Goal: Task Accomplishment & Management: Complete application form

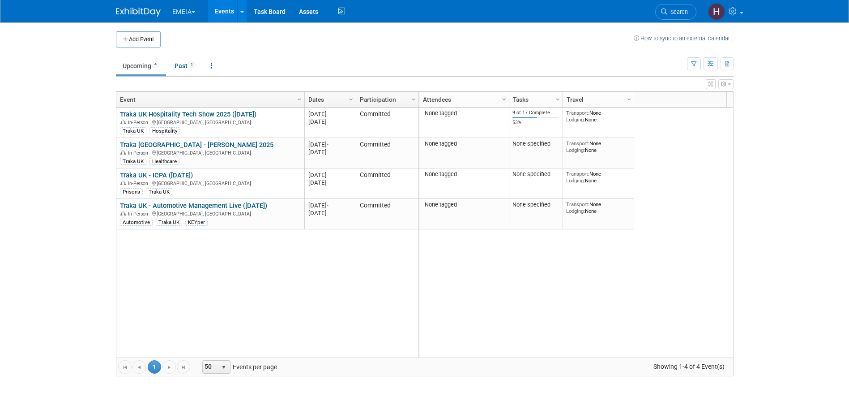
click at [195, 11] on span "button" at bounding box center [194, 12] width 4 height 2
click at [187, 80] on link "Traka Americas" at bounding box center [204, 80] width 64 height 13
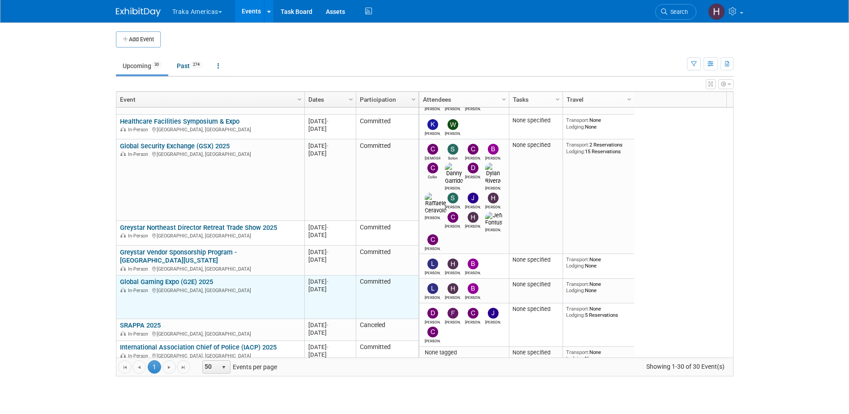
scroll to position [161, 0]
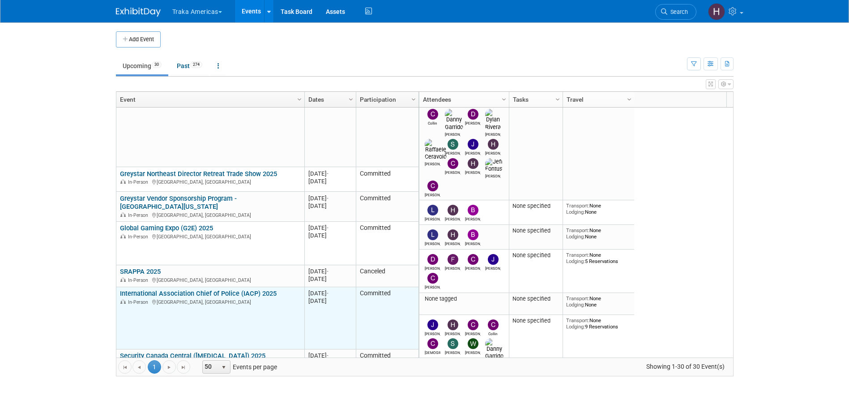
click at [212, 289] on link "International Association Chief of Police (IACP) 2025" at bounding box center [198, 293] width 157 height 8
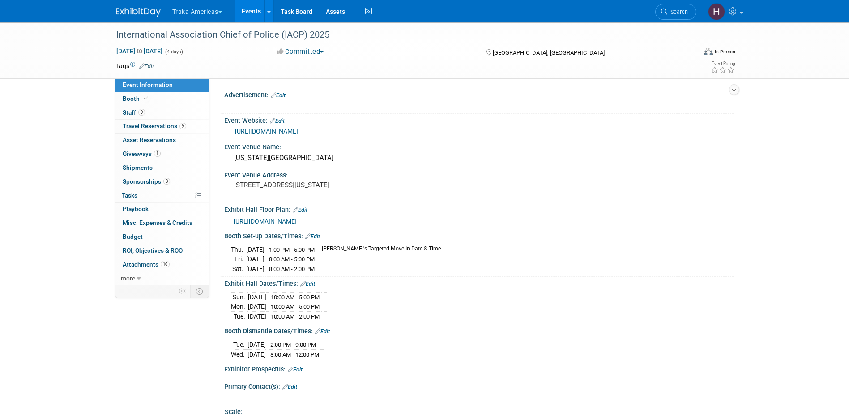
select select "National"
click at [123, 115] on span "Staff 9" at bounding box center [134, 112] width 22 height 7
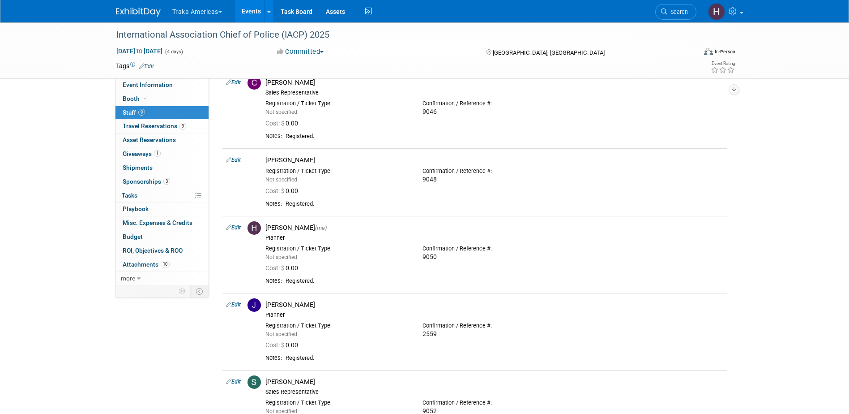
scroll to position [269, 0]
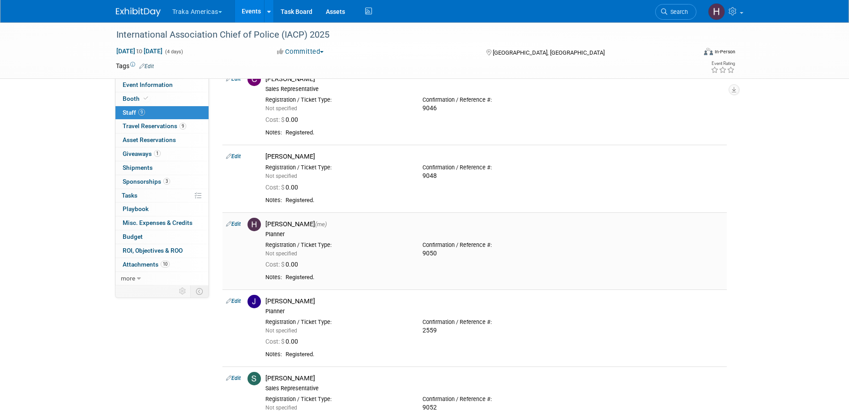
click at [274, 226] on div "Heather Fraser (me)" at bounding box center [495, 224] width 458 height 9
click at [135, 126] on span "Travel Reservations 9" at bounding box center [155, 125] width 64 height 7
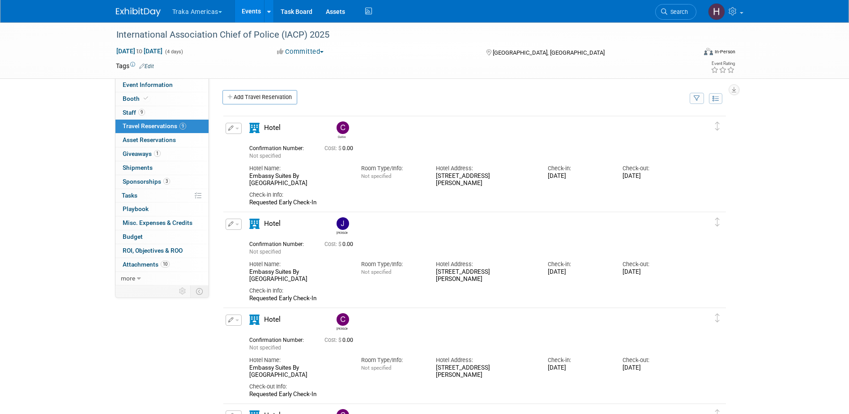
scroll to position [0, 0]
click at [244, 99] on link "Add Travel Reservation" at bounding box center [260, 97] width 75 height 14
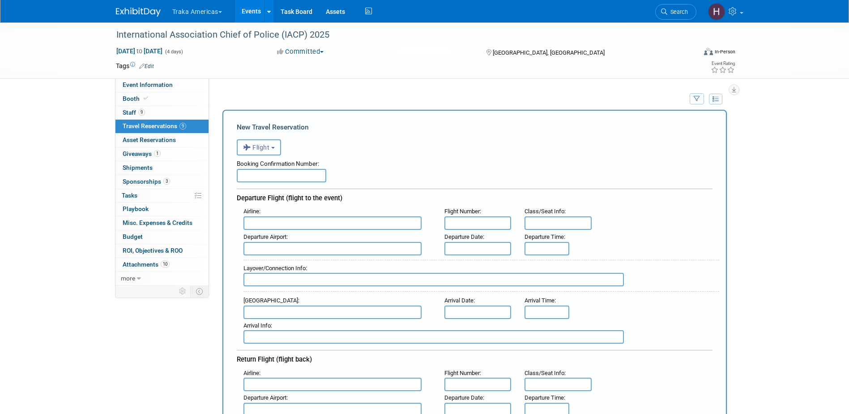
click at [258, 149] on span "Flight" at bounding box center [256, 147] width 27 height 7
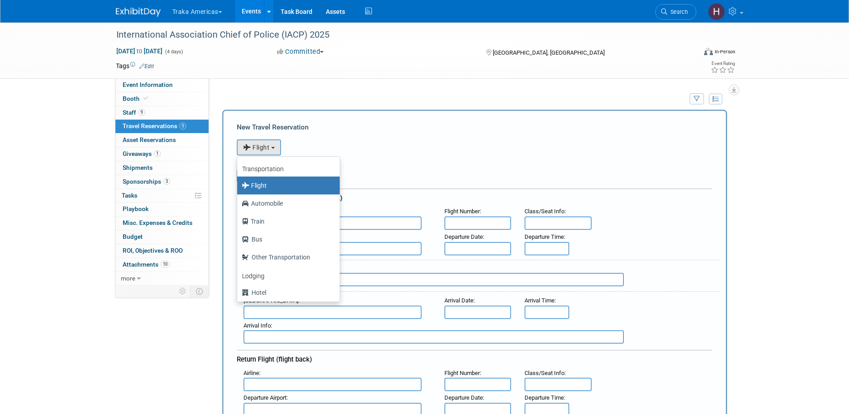
click at [299, 151] on div "<i class="fas fa-plane" style="padding: 6px 4px 6px 1px;"></i> Flight <i class=…" at bounding box center [475, 146] width 476 height 18
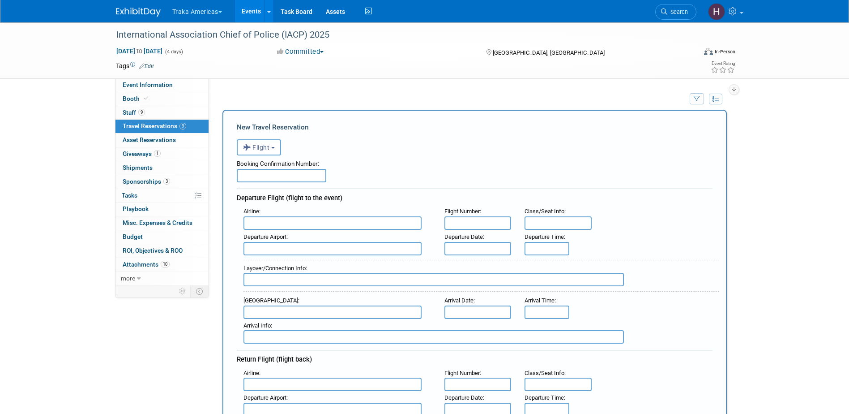
click at [265, 174] on input "text" at bounding box center [282, 175] width 90 height 13
type input "BRDZDN"
click at [278, 221] on input "text" at bounding box center [333, 222] width 178 height 13
click at [277, 239] on span "Southw est Airlines (SWA)" at bounding box center [337, 237] width 186 height 14
type input "Southwest Airlines (SWA)"
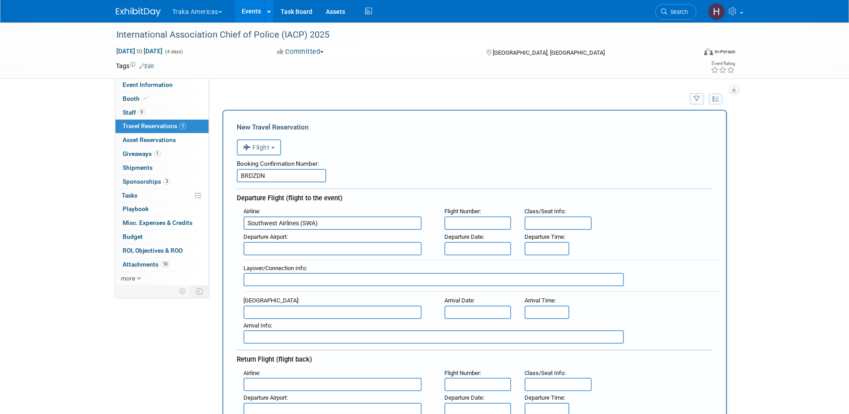
click at [455, 224] on input "text" at bounding box center [478, 222] width 67 height 13
type input "651"
click at [539, 221] on input "text" at bounding box center [558, 222] width 67 height 13
type input "Open"
click at [322, 245] on input "text" at bounding box center [333, 248] width 178 height 13
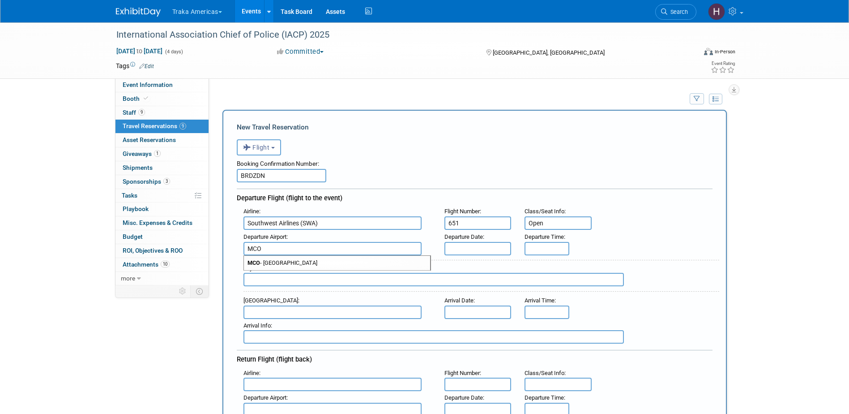
click at [308, 261] on span "MCO - Orlando International Airport" at bounding box center [337, 263] width 186 height 14
type input "MCO - Orlando International Airport"
click at [463, 246] on input "text" at bounding box center [478, 248] width 67 height 13
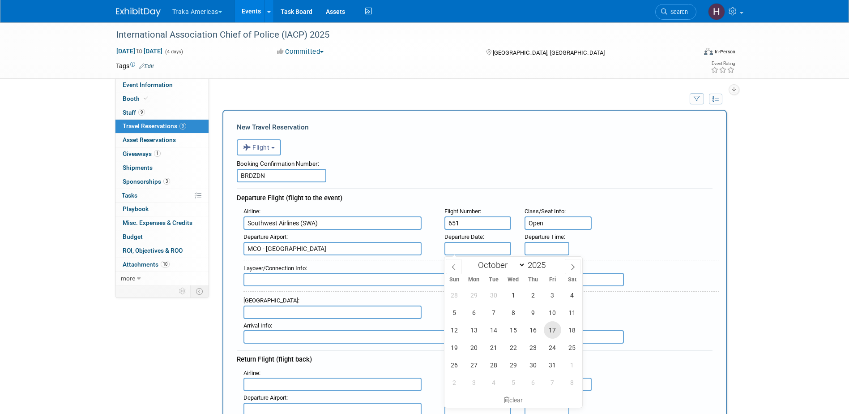
click at [554, 329] on span "17" at bounding box center [552, 329] width 17 height 17
type input "Oct 17, 2025"
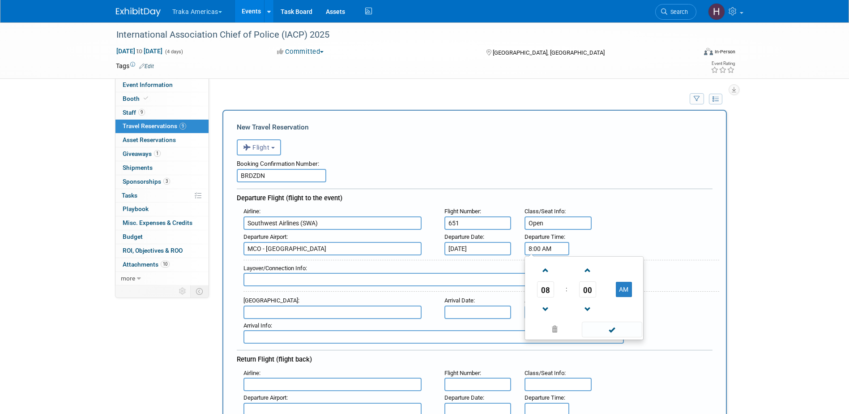
click at [534, 248] on input "8:00 AM" at bounding box center [547, 248] width 45 height 13
click at [550, 272] on span at bounding box center [546, 270] width 16 height 16
click at [549, 309] on span at bounding box center [546, 309] width 16 height 16
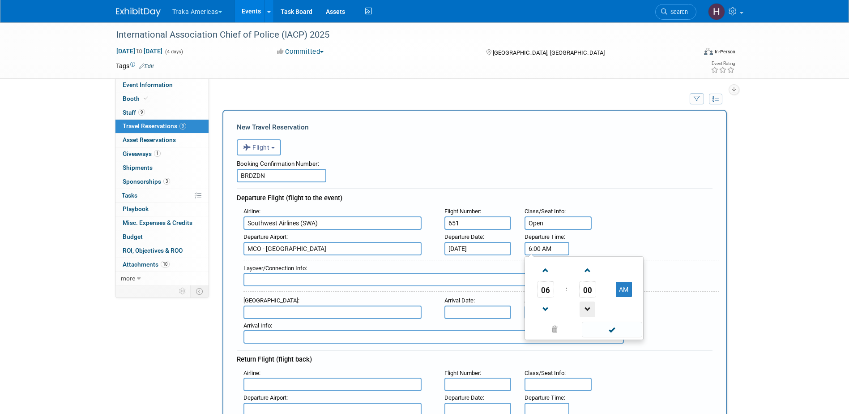
click at [590, 309] on span at bounding box center [588, 309] width 16 height 16
click at [587, 273] on span at bounding box center [588, 270] width 16 height 16
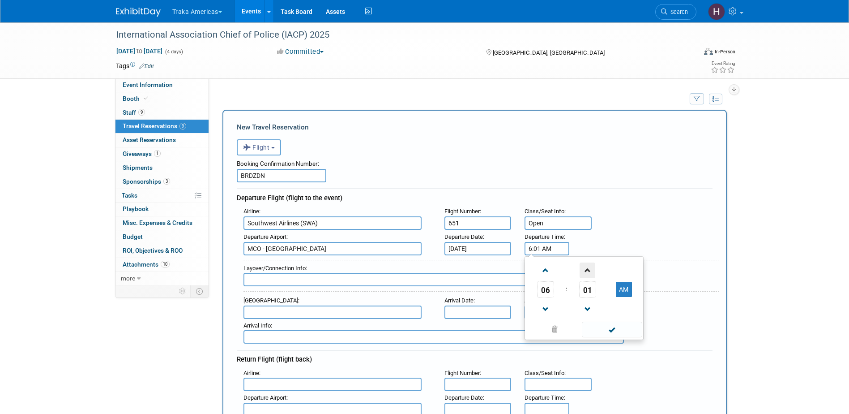
click at [587, 273] on span at bounding box center [588, 270] width 16 height 16
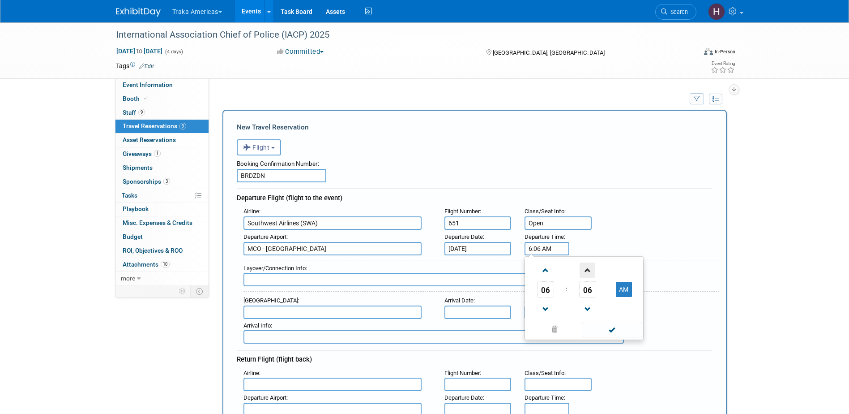
click at [587, 273] on span at bounding box center [588, 270] width 16 height 16
click at [618, 287] on button "AM" at bounding box center [624, 289] width 16 height 15
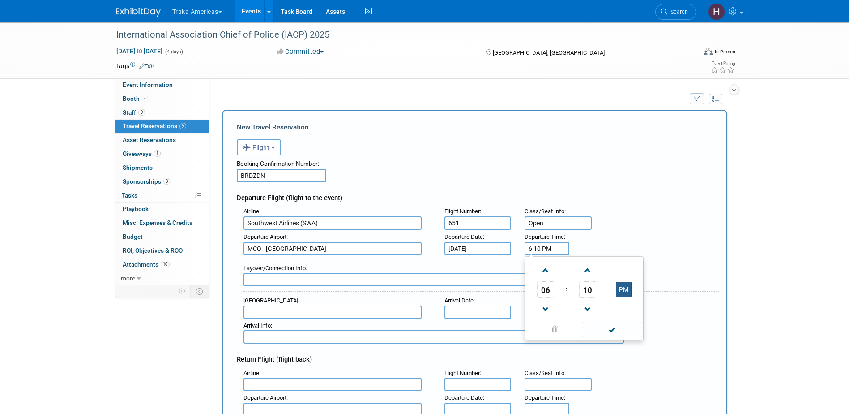
click at [618, 287] on button "PM" at bounding box center [624, 289] width 16 height 15
type input "6:10 AM"
click at [612, 331] on span at bounding box center [612, 329] width 60 height 16
click at [313, 283] on input "text" at bounding box center [434, 279] width 381 height 13
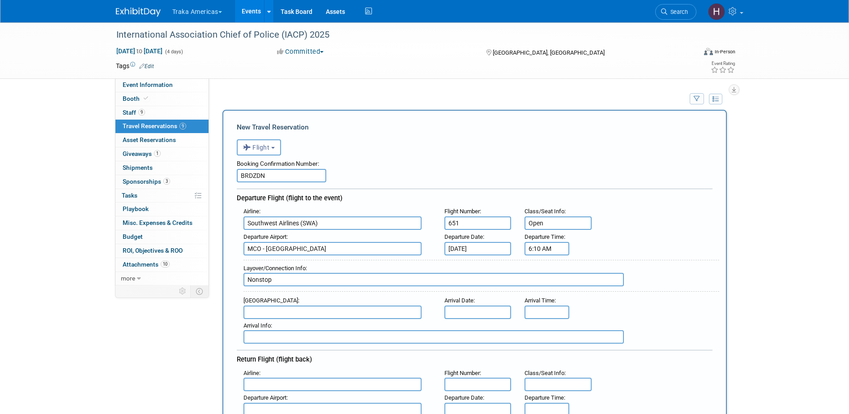
type input "Nonstop"
click at [279, 311] on input "text" at bounding box center [333, 311] width 178 height 13
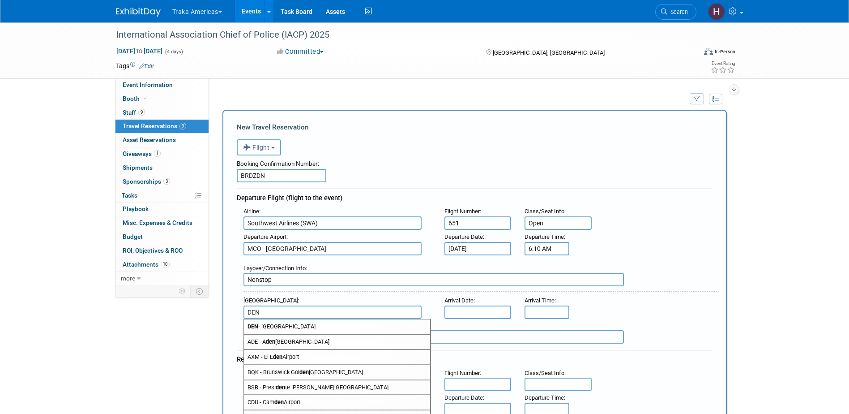
click at [276, 325] on span "DEN - Denver International Airport" at bounding box center [337, 326] width 186 height 14
type input "DEN - Denver International Airport"
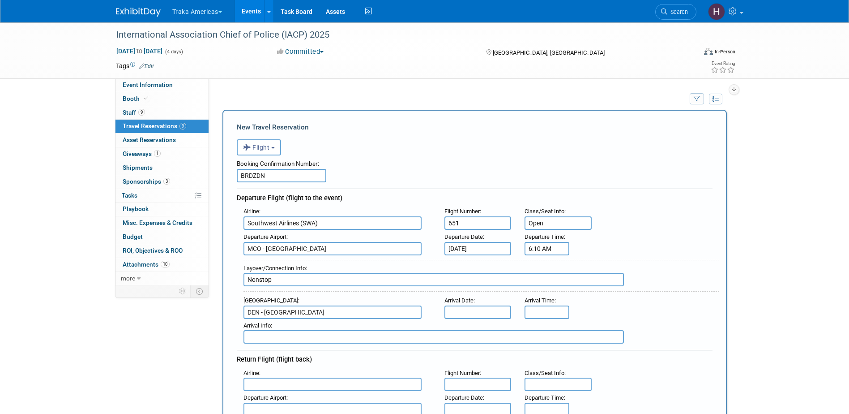
click at [461, 312] on input "text" at bounding box center [478, 311] width 67 height 13
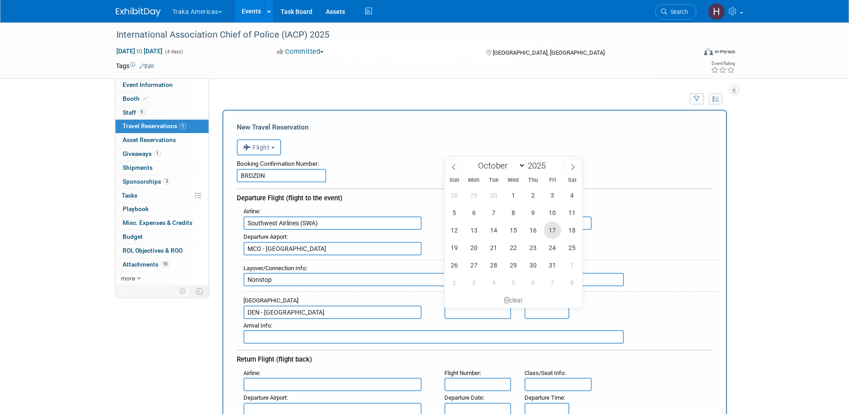
click at [551, 232] on span "17" at bounding box center [552, 229] width 17 height 17
type input "Oct 17, 2025"
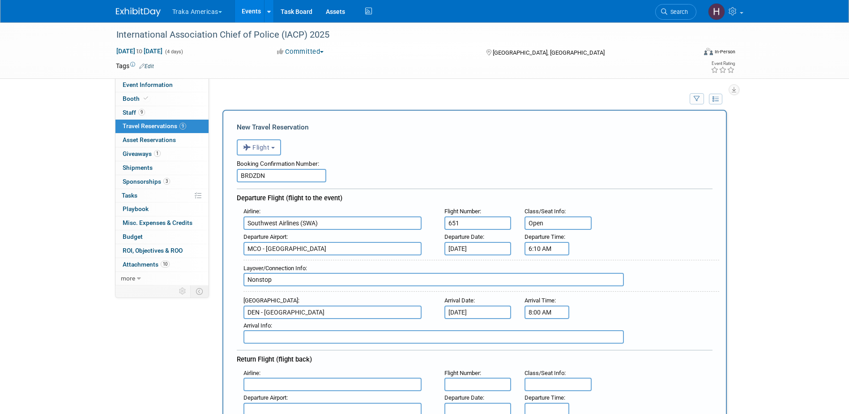
click at [533, 313] on input "8:00 AM" at bounding box center [547, 311] width 45 height 13
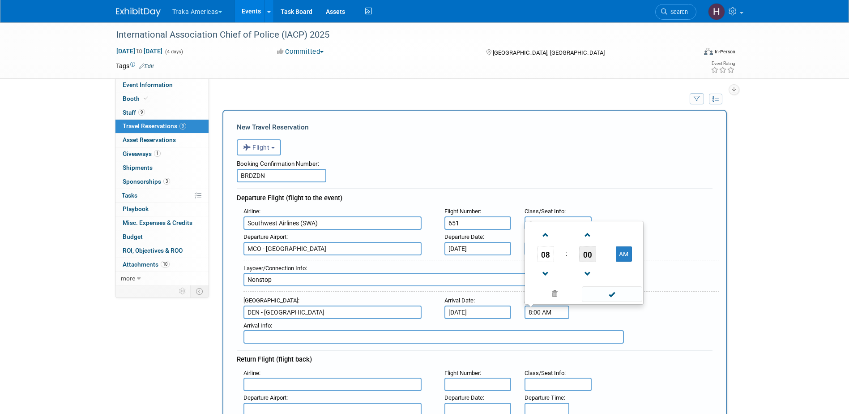
click at [589, 256] on span "00" at bounding box center [587, 254] width 17 height 16
click at [540, 249] on td "20" at bounding box center [541, 248] width 29 height 24
type input "8:20 AM"
click at [611, 296] on span at bounding box center [612, 294] width 60 height 16
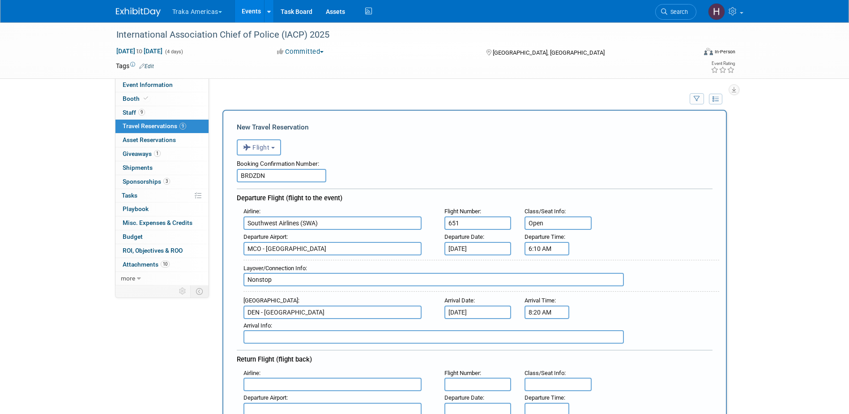
click at [279, 334] on input "text" at bounding box center [434, 336] width 381 height 13
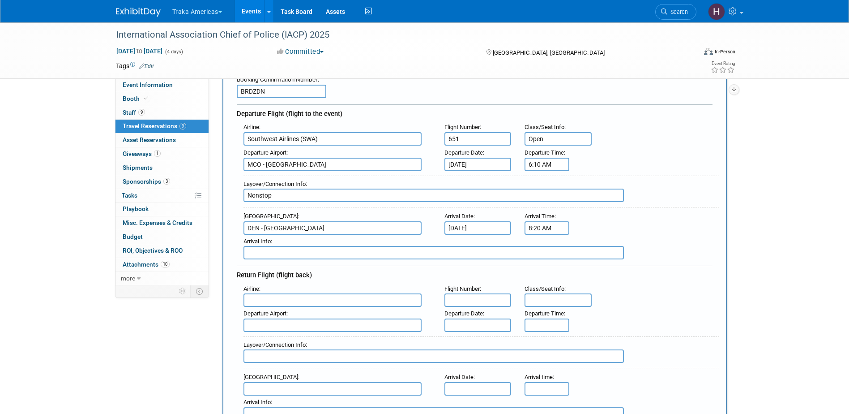
scroll to position [90, 0]
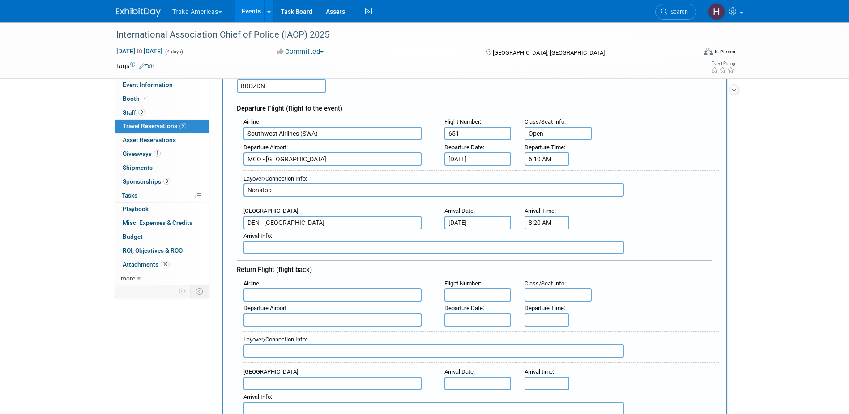
click at [265, 296] on input "text" at bounding box center [333, 294] width 178 height 13
click at [267, 308] on strong "Southwe" at bounding box center [259, 308] width 22 height 7
type input "Southwest Airlines (SWA)"
click at [469, 298] on input "text" at bounding box center [478, 294] width 67 height 13
type input "2548"
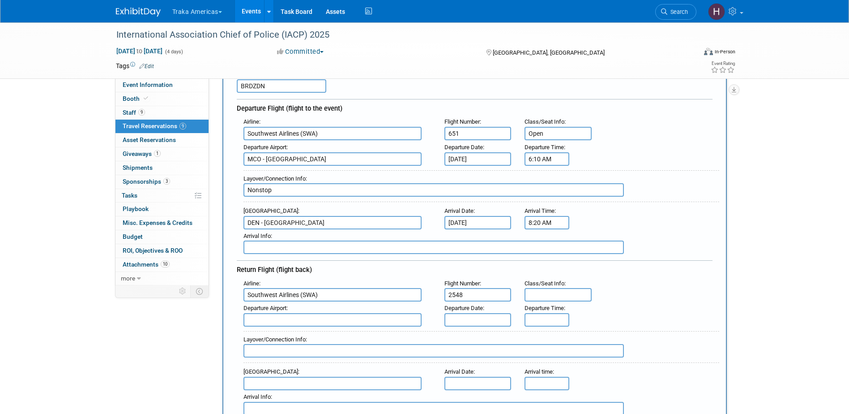
click at [552, 293] on input "text" at bounding box center [558, 294] width 67 height 13
type input "Open"
click at [264, 317] on input "text" at bounding box center [333, 319] width 178 height 13
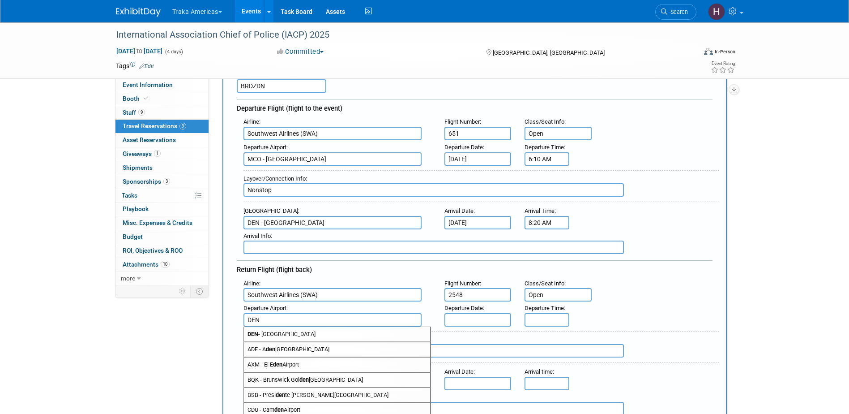
click at [267, 335] on span "DEN - Denver International Airport" at bounding box center [337, 334] width 186 height 14
type input "DEN - Denver International Airport"
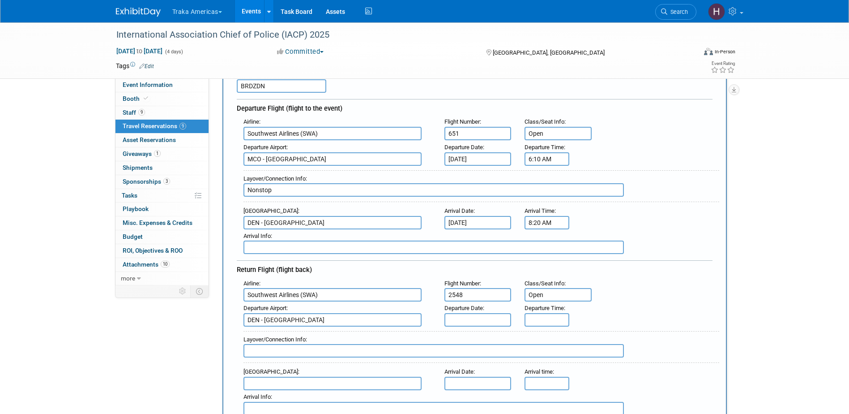
click at [468, 317] on input "text" at bounding box center [478, 319] width 67 height 13
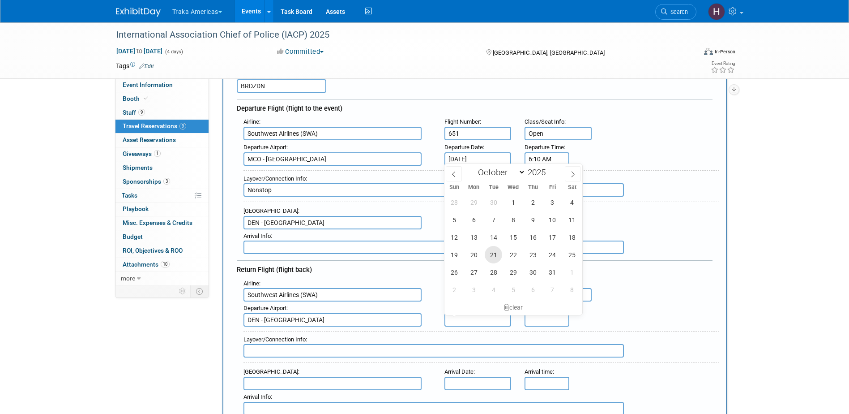
click at [496, 255] on span "21" at bounding box center [493, 254] width 17 height 17
type input "[DATE]"
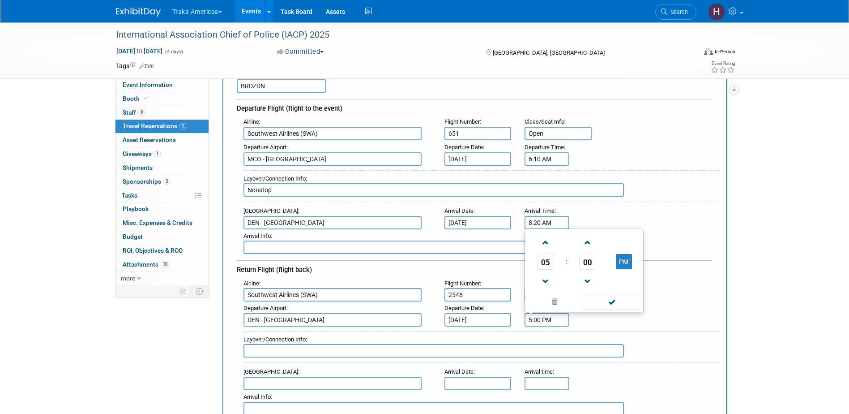
click at [536, 316] on input "5:00 PM" at bounding box center [547, 319] width 45 height 13
type input "5:05:050 PM"
drag, startPoint x: 566, startPoint y: 317, endPoint x: 496, endPoint y: 314, distance: 70.3
click at [496, 314] on div "Departure Airport : DEN - Denver International Airport Departure Date : Oct 21,…" at bounding box center [478, 313] width 483 height 25
click at [589, 261] on span "00" at bounding box center [587, 261] width 17 height 16
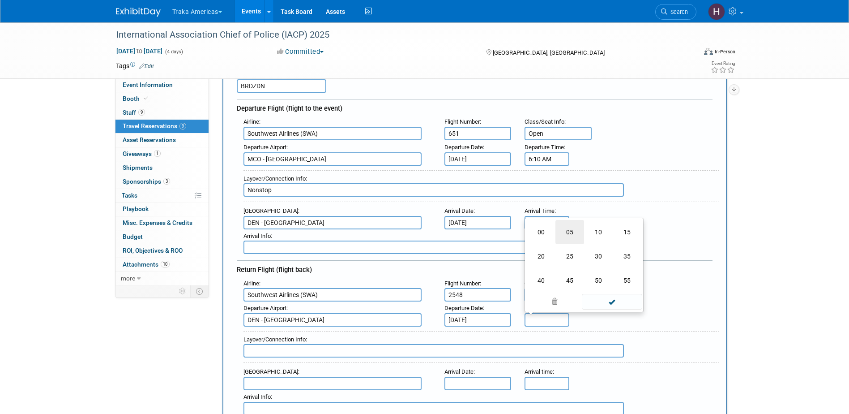
click at [567, 230] on td "05" at bounding box center [570, 232] width 29 height 24
click at [624, 261] on button "PM" at bounding box center [624, 261] width 16 height 15
click at [610, 304] on span at bounding box center [612, 302] width 60 height 16
type input "5:05 AM"
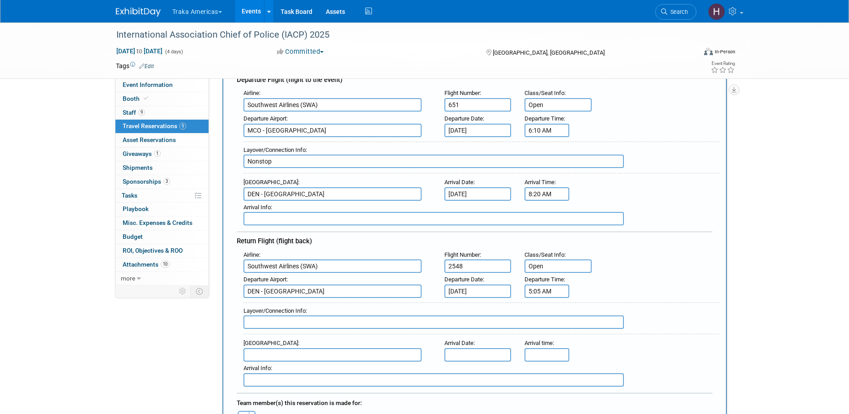
scroll to position [134, 0]
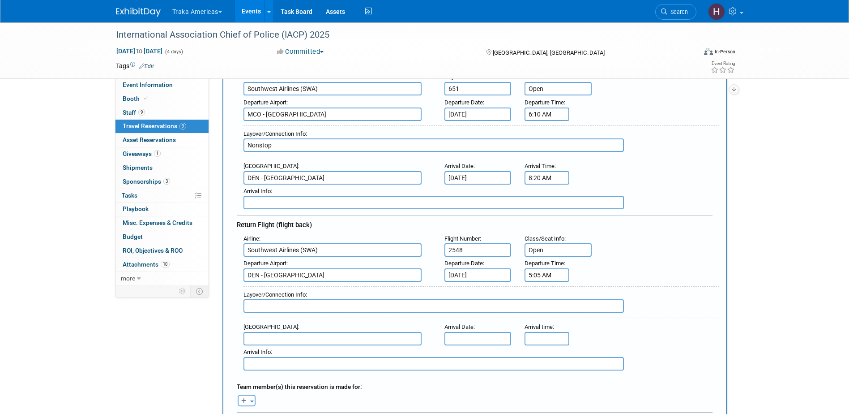
click at [285, 301] on input "text" at bounding box center [434, 305] width 381 height 13
type input "Nonstop"
click at [265, 337] on input "text" at bounding box center [333, 338] width 178 height 13
click at [267, 350] on span "MCO - Orlando International Airport" at bounding box center [337, 353] width 186 height 14
type input "MCO - Orlando International Airport"
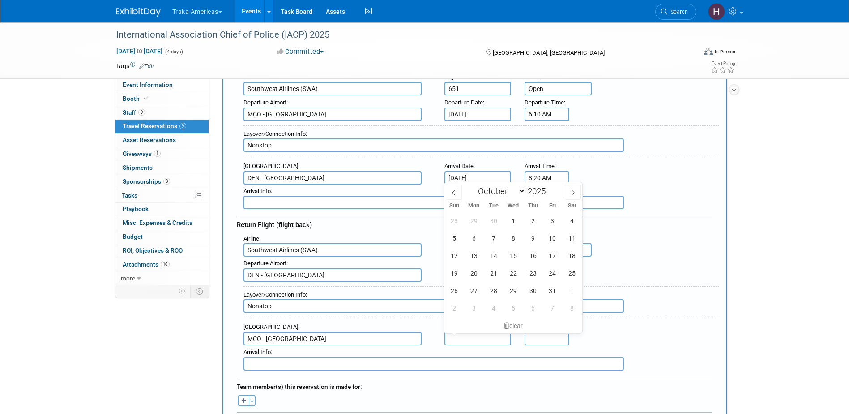
click at [462, 344] on input "text" at bounding box center [478, 338] width 67 height 13
click at [493, 273] on span "21" at bounding box center [493, 272] width 17 height 17
type input "[DATE]"
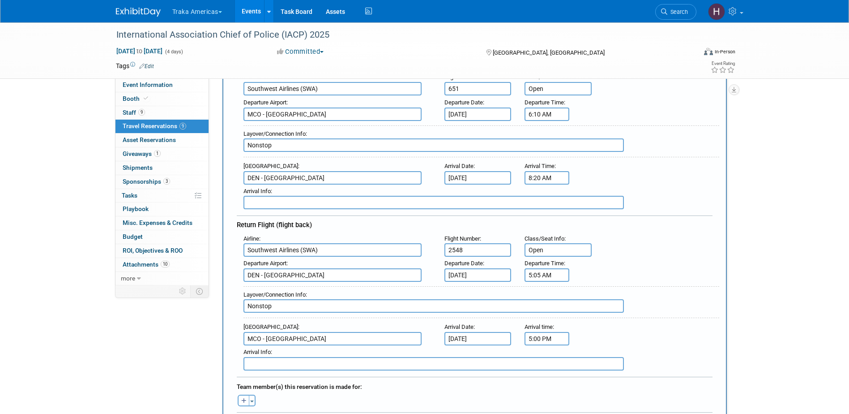
click at [542, 333] on input "5:00 PM" at bounding box center [547, 338] width 45 height 13
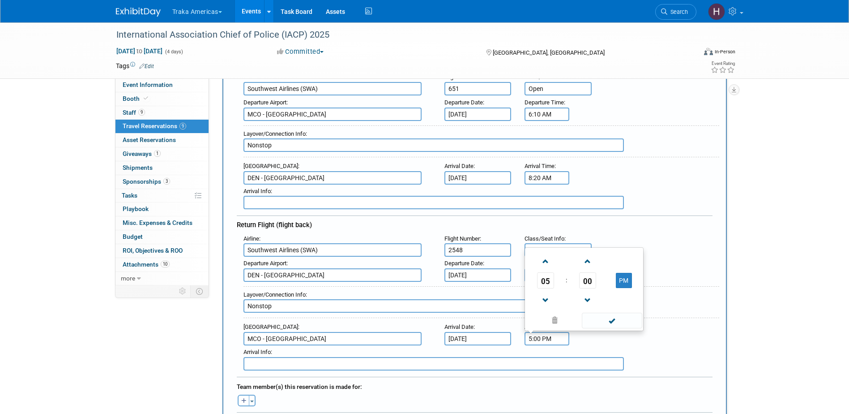
click at [531, 337] on input "5:00 PM" at bounding box center [547, 338] width 45 height 13
click at [587, 281] on span "00" at bounding box center [587, 280] width 17 height 16
click at [626, 275] on td "35" at bounding box center [627, 275] width 29 height 24
click at [621, 282] on button "PM" at bounding box center [624, 280] width 16 height 15
click at [621, 282] on button "AM" at bounding box center [624, 280] width 16 height 15
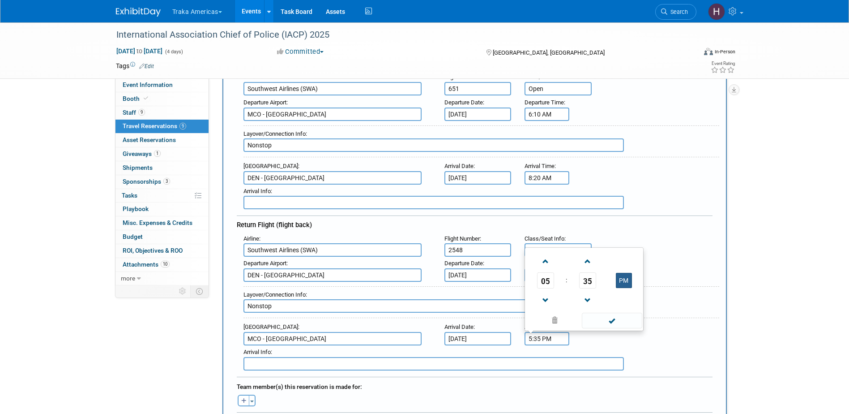
click at [621, 282] on button "PM" at bounding box center [624, 280] width 16 height 15
click at [542, 278] on span "05" at bounding box center [545, 280] width 17 height 16
click at [600, 298] on td "10" at bounding box center [598, 299] width 29 height 24
click at [612, 321] on span at bounding box center [612, 321] width 60 height 16
type input "10:35 AM"
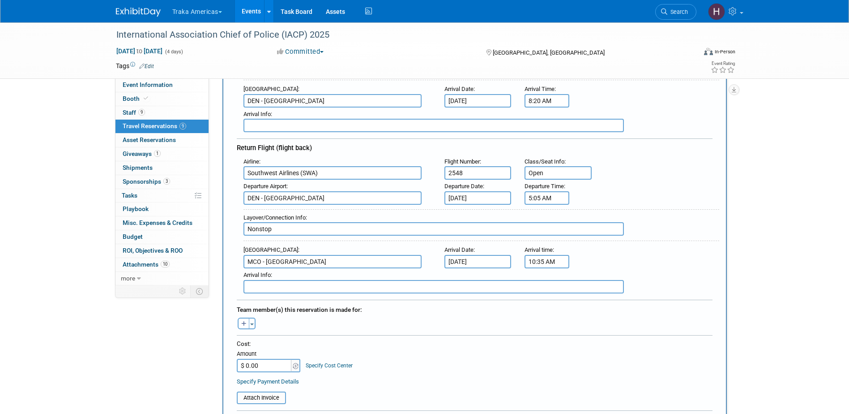
scroll to position [224, 0]
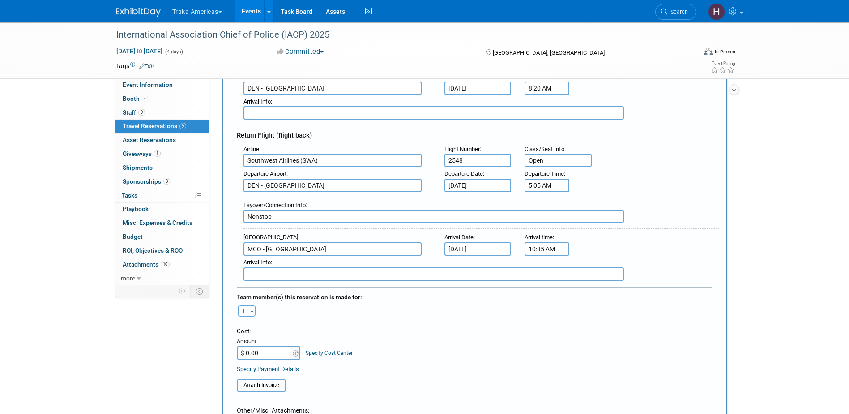
click at [242, 309] on icon "button" at bounding box center [243, 311] width 5 height 6
select select
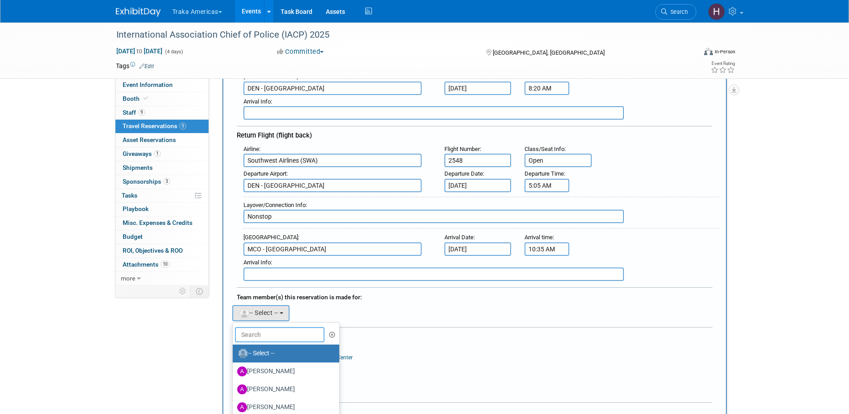
click at [275, 329] on input "text" at bounding box center [280, 334] width 90 height 15
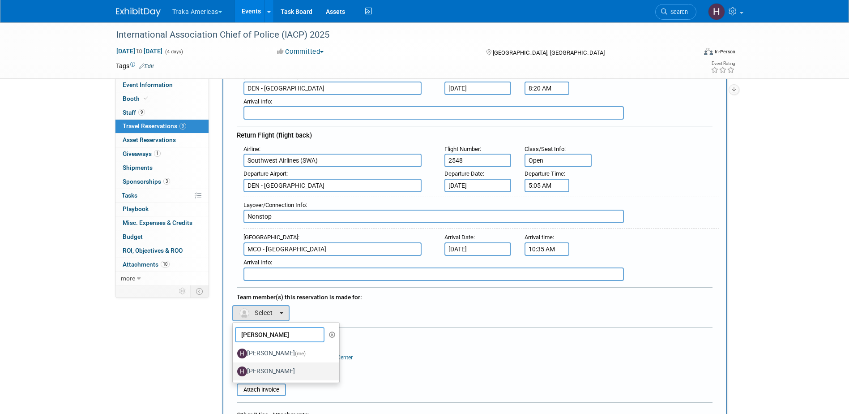
type input "[PERSON_NAME]"
click at [271, 370] on label "Heather Fraser" at bounding box center [284, 371] width 94 height 14
click at [234, 370] on input "Heather Fraser" at bounding box center [231, 370] width 6 height 6
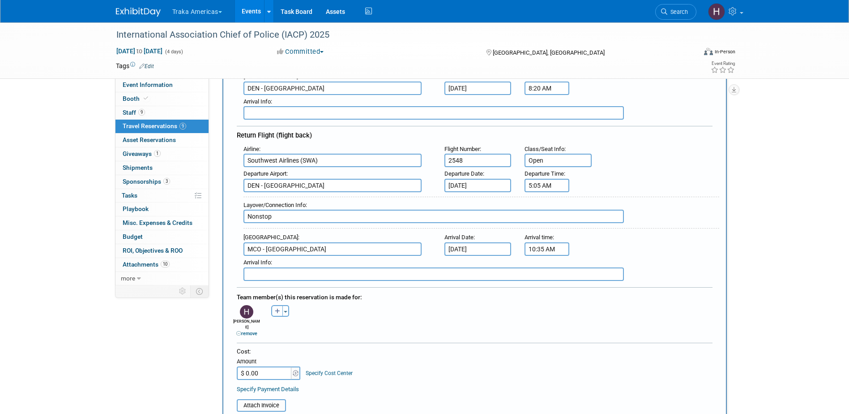
click at [273, 313] on button "button" at bounding box center [277, 311] width 12 height 12
select select
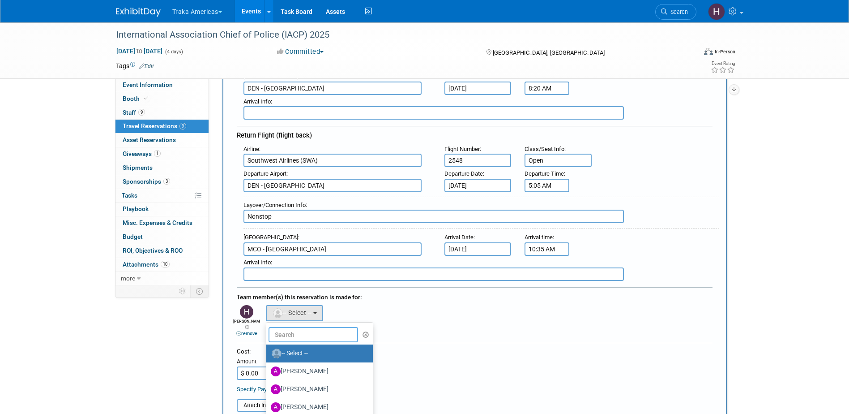
click at [293, 331] on input "text" at bounding box center [314, 334] width 90 height 15
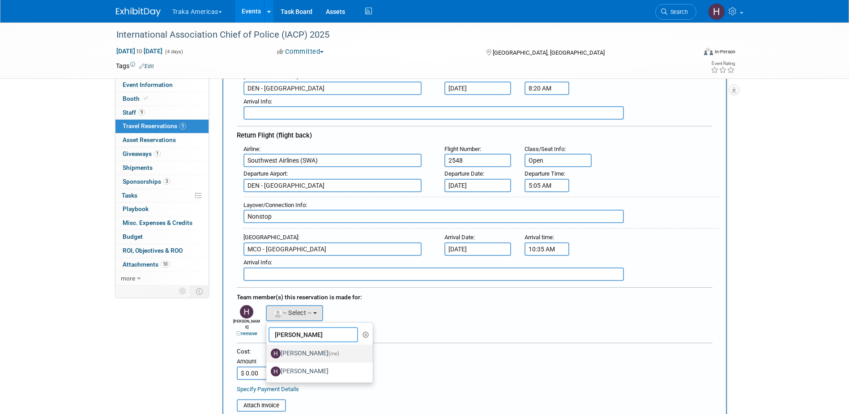
type input "[PERSON_NAME]"
click at [296, 352] on label "Heather Fraser (me)" at bounding box center [318, 353] width 94 height 14
click at [268, 352] on input "Heather Fraser (me)" at bounding box center [265, 352] width 6 height 6
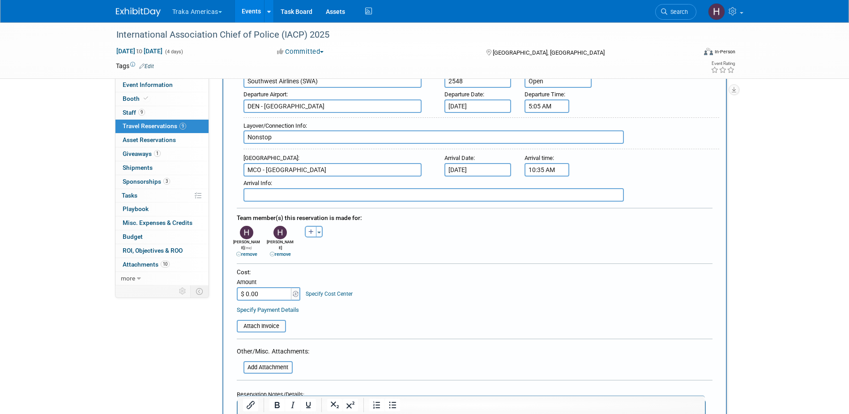
scroll to position [313, 0]
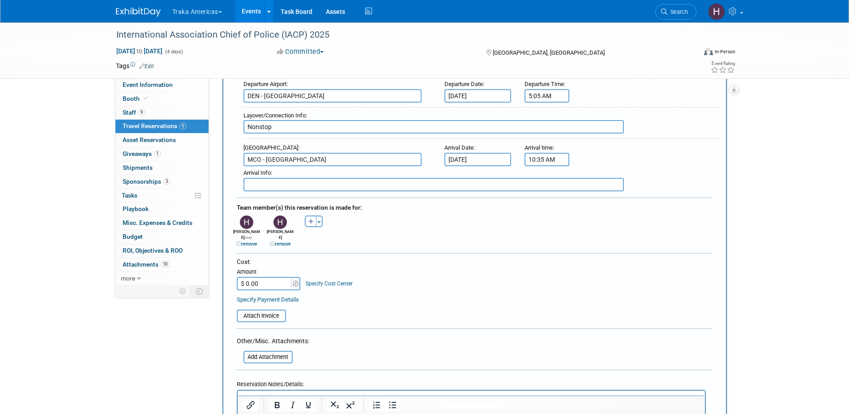
click at [261, 277] on input "$ 0.00" at bounding box center [265, 283] width 56 height 13
type input "$ 450.87"
click at [370, 274] on div "Cost: Amount $ 450.87 Specify Cost Center Cost Center -- Not Specified --" at bounding box center [475, 273] width 476 height 33
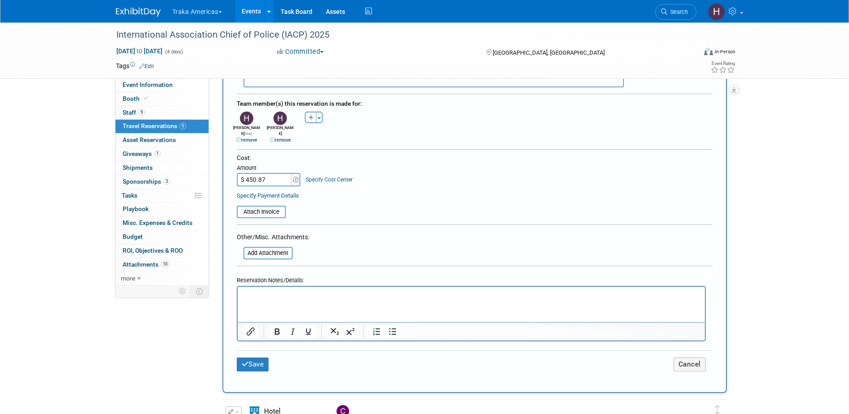
scroll to position [448, 0]
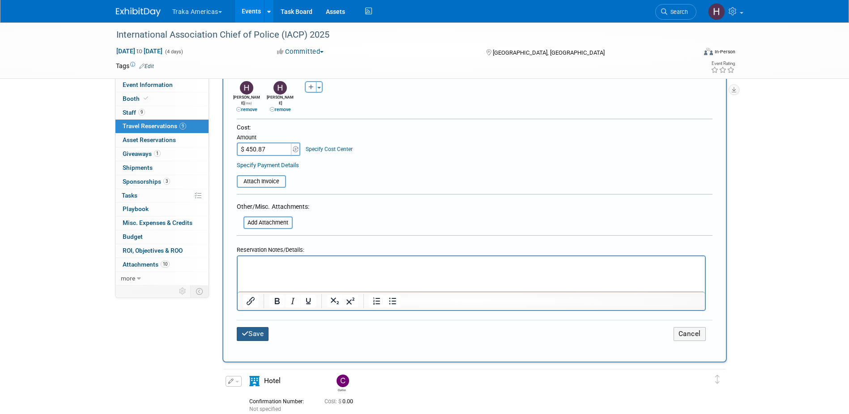
click at [260, 327] on button "Save" at bounding box center [253, 334] width 32 height 14
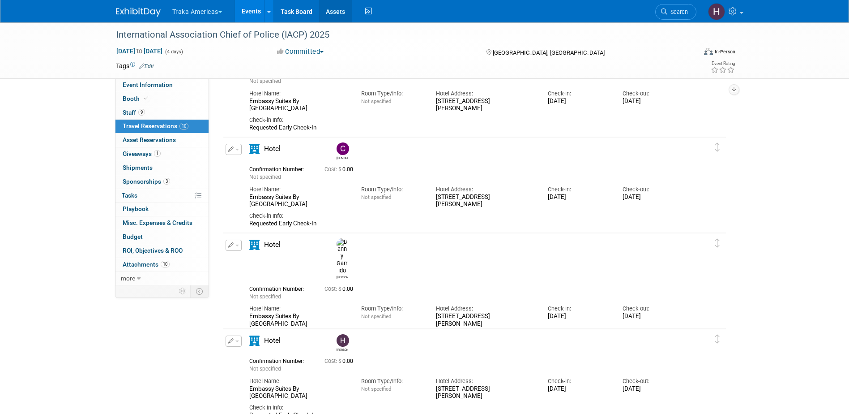
scroll to position [685, 0]
